Goal: Information Seeking & Learning: Understand process/instructions

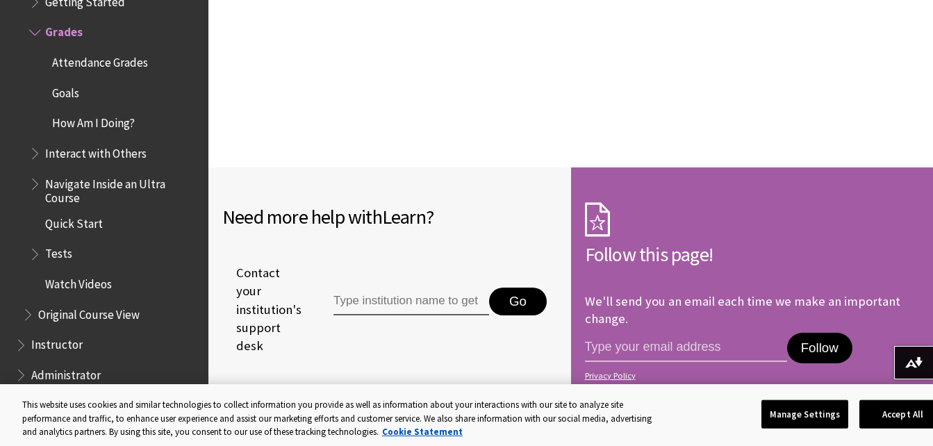
scroll to position [5043, 0]
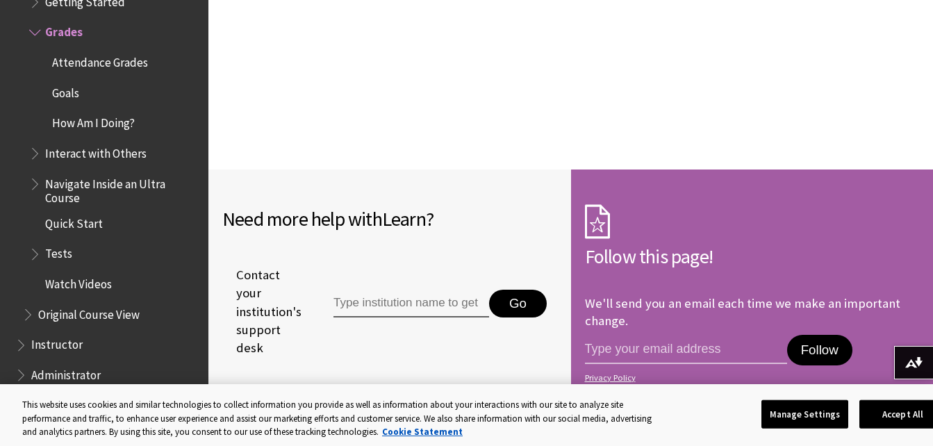
drag, startPoint x: 416, startPoint y: 245, endPoint x: 366, endPoint y: 248, distance: 50.8
click at [366, 290] on input "Type institution name to get support" at bounding box center [412, 304] width 156 height 28
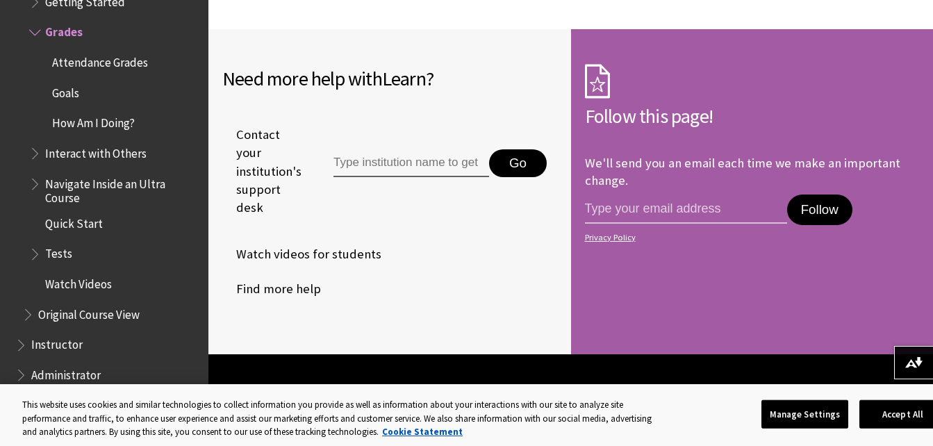
scroll to position [5184, 0]
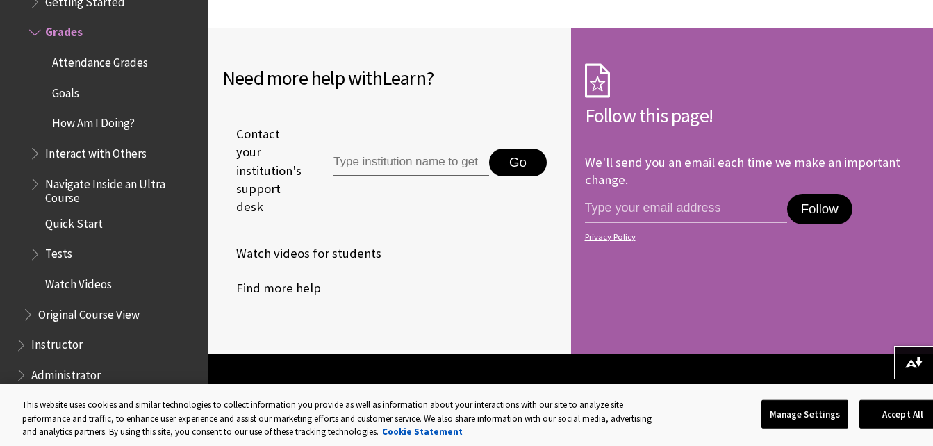
click at [51, 256] on span "Tests" at bounding box center [58, 252] width 27 height 19
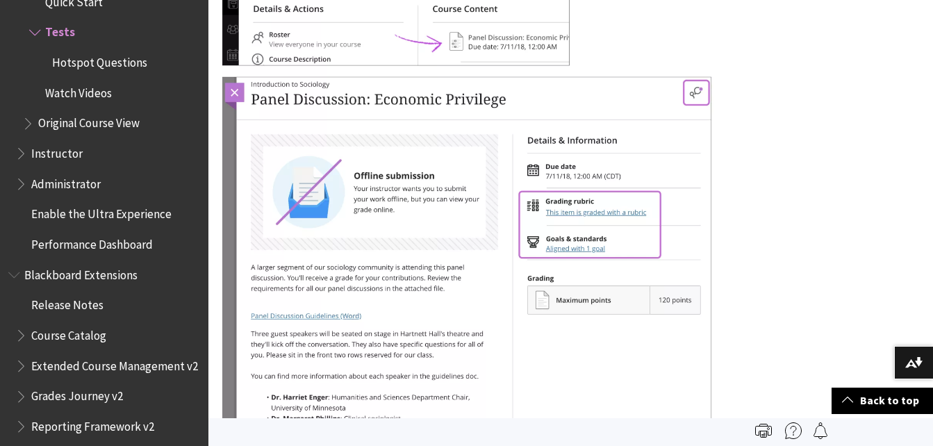
scroll to position [21186, 0]
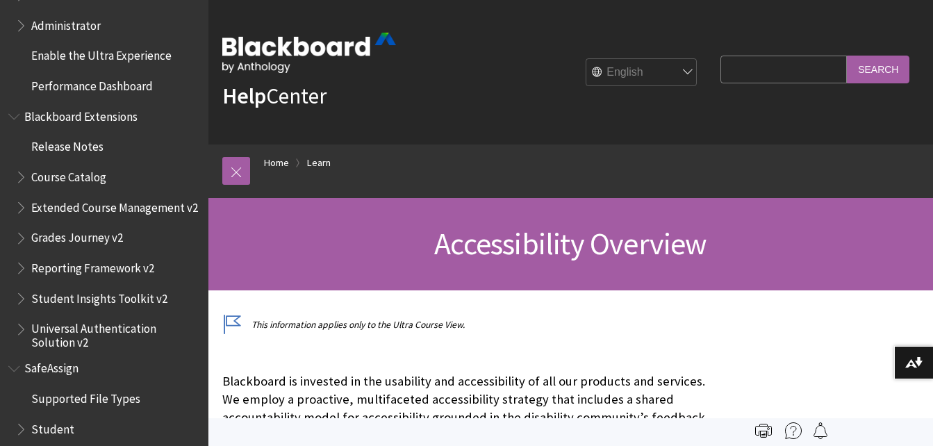
scroll to position [1547, 0]
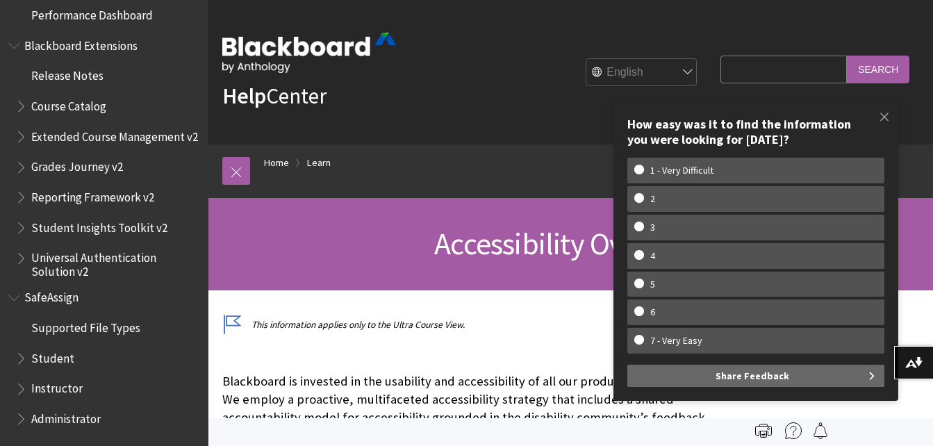
click at [760, 76] on input "Search Query" at bounding box center [784, 69] width 126 height 27
click at [760, 76] on input "ex" at bounding box center [784, 69] width 126 height 27
type input "e"
type input "retake"
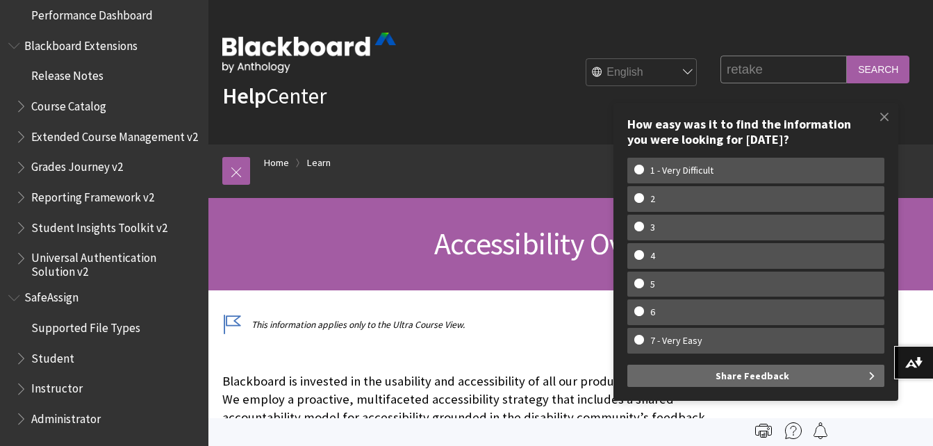
click at [847, 56] on input "Search" at bounding box center [878, 69] width 63 height 27
click at [867, 79] on input "Search" at bounding box center [878, 69] width 63 height 27
click at [883, 122] on span at bounding box center [884, 116] width 29 height 29
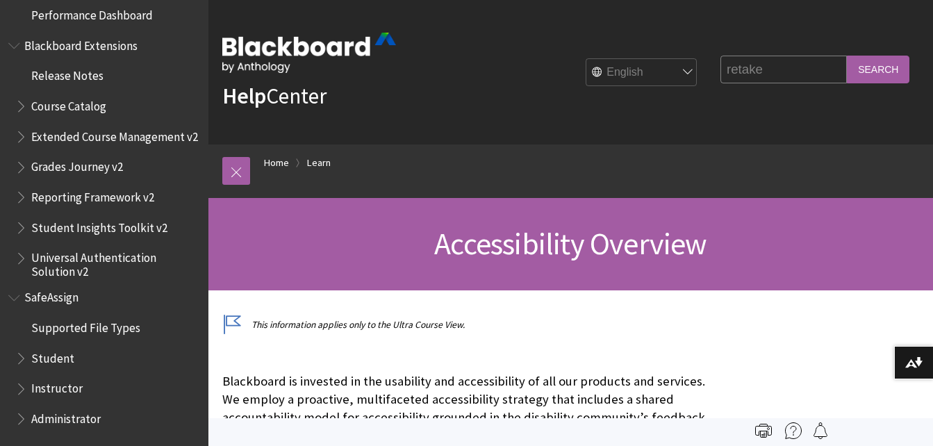
click at [863, 36] on div "Help Center English عربية Català Cymraeg Deutsch Español Suomi Français עברית I…" at bounding box center [570, 72] width 725 height 145
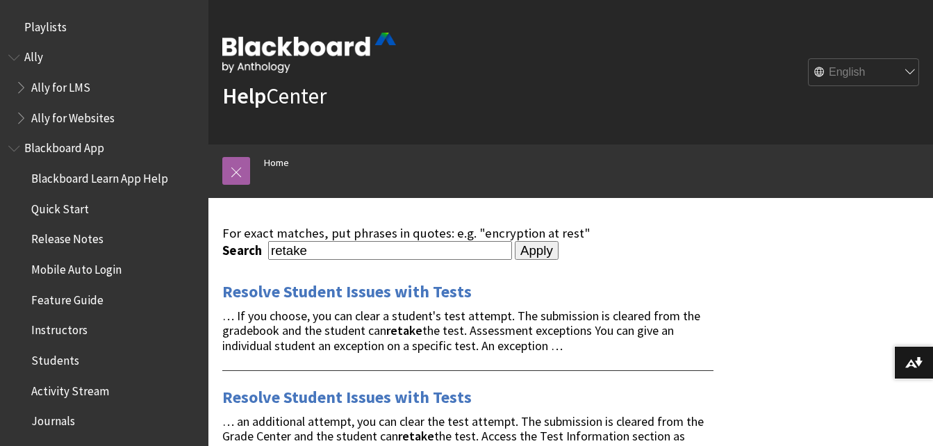
click at [368, 258] on input "retake" at bounding box center [390, 250] width 244 height 19
type input "retake test form"
click at [515, 241] on input "Apply" at bounding box center [537, 250] width 44 height 19
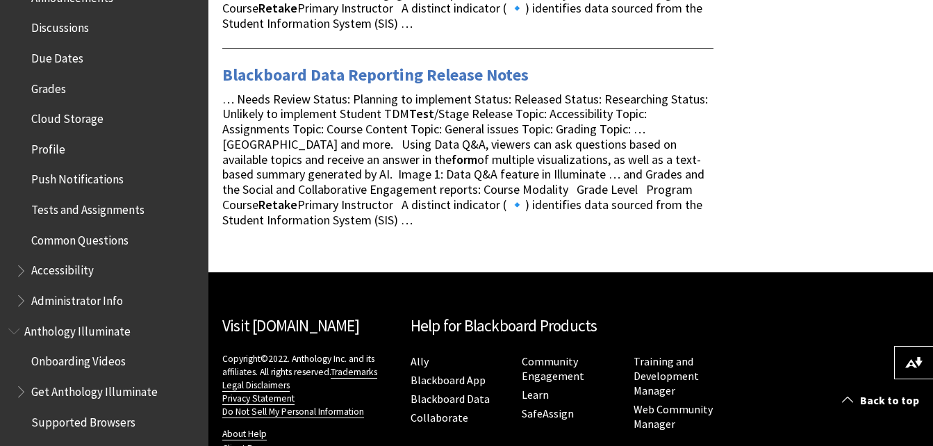
scroll to position [575, 0]
click at [67, 210] on span "Tests and Assignments" at bounding box center [87, 208] width 113 height 19
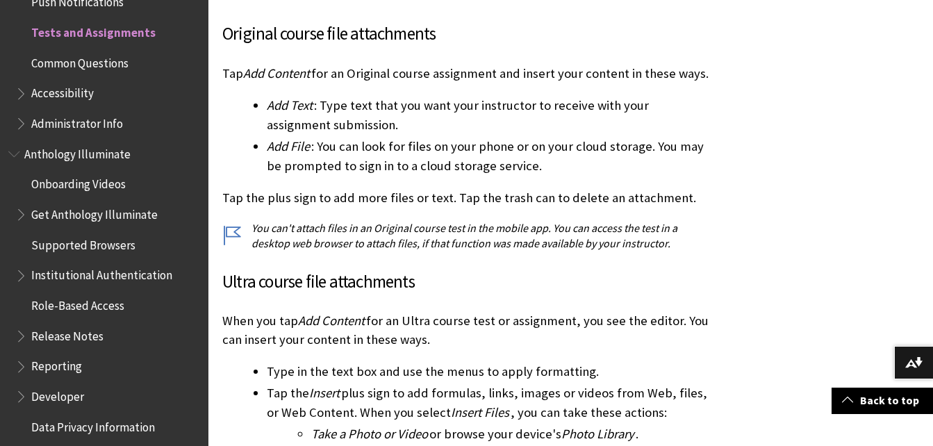
scroll to position [3016, 0]
